Goal: Information Seeking & Learning: Learn about a topic

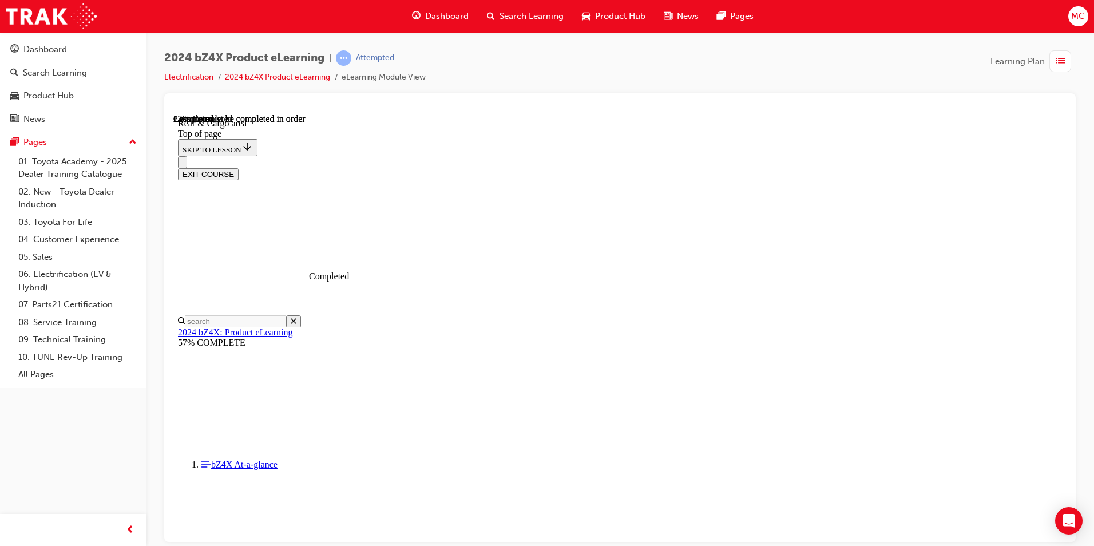
scroll to position [1024, 0]
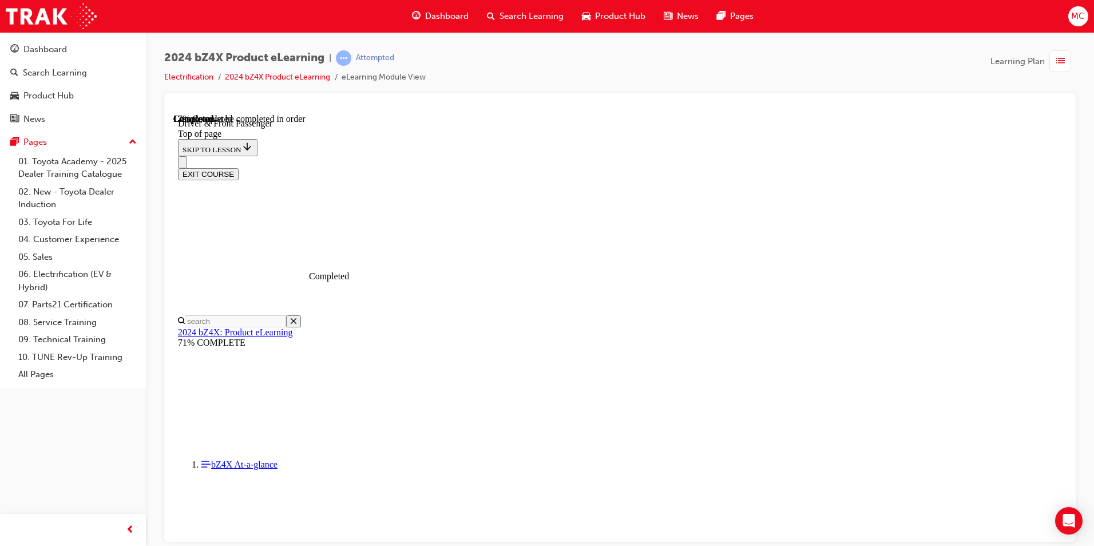
scroll to position [328, 0]
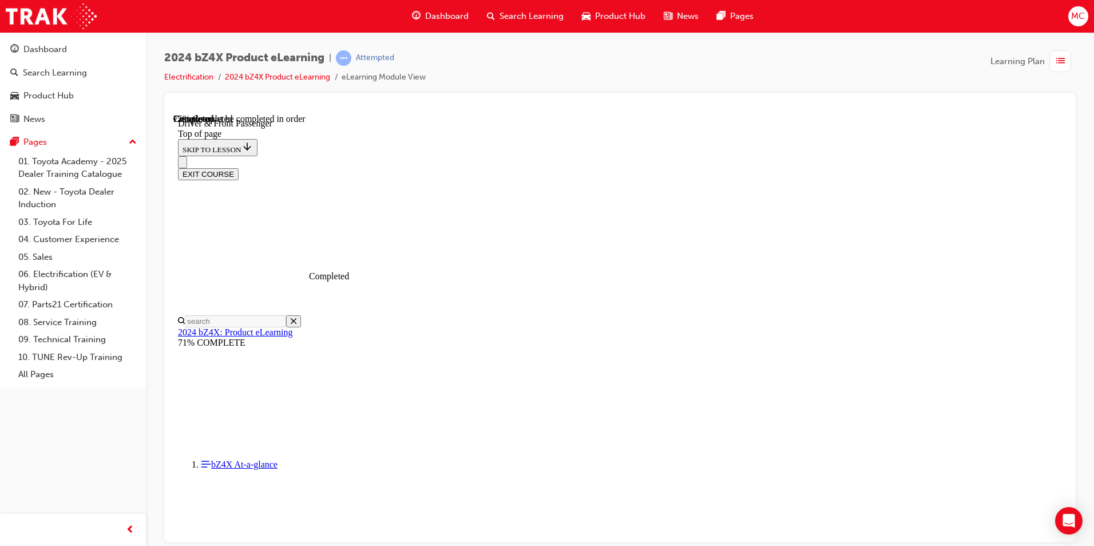
drag, startPoint x: 629, startPoint y: 224, endPoint x: 876, endPoint y: 236, distance: 247.4
drag, startPoint x: 876, startPoint y: 236, endPoint x: 890, endPoint y: 281, distance: 46.7
drag, startPoint x: 860, startPoint y: 407, endPoint x: 857, endPoint y: 379, distance: 27.5
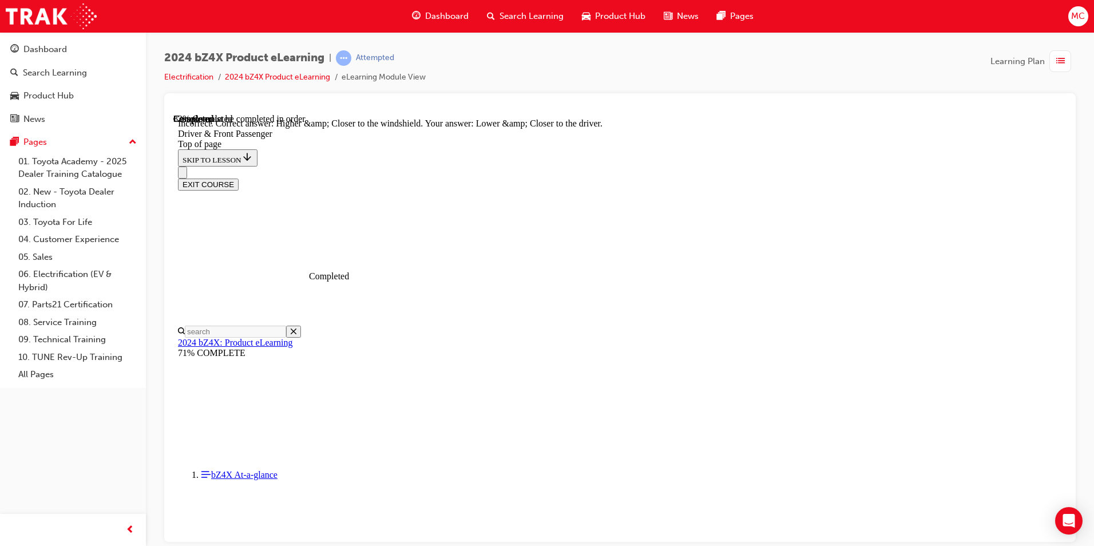
scroll to position [2849, 0]
